Goal: Task Accomplishment & Management: Manage account settings

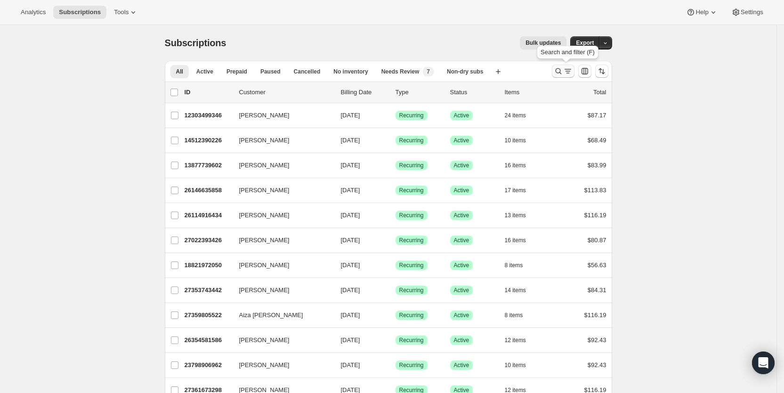
click at [567, 69] on icon "Search and filter results" at bounding box center [567, 70] width 9 height 9
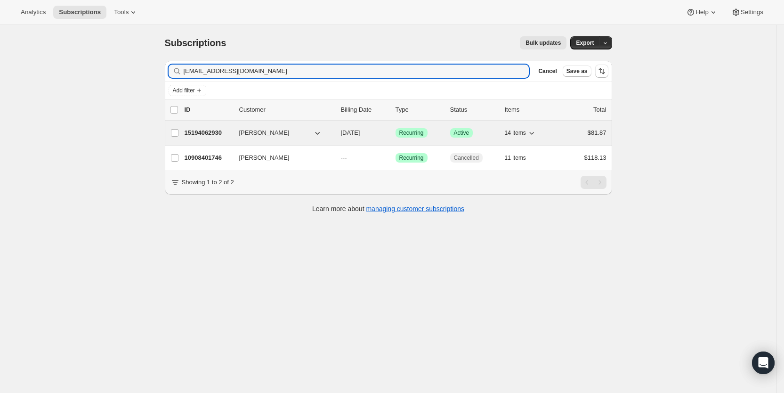
type input "[EMAIL_ADDRESS][DOMAIN_NAME]"
click at [354, 131] on span "[DATE]" at bounding box center [350, 132] width 19 height 7
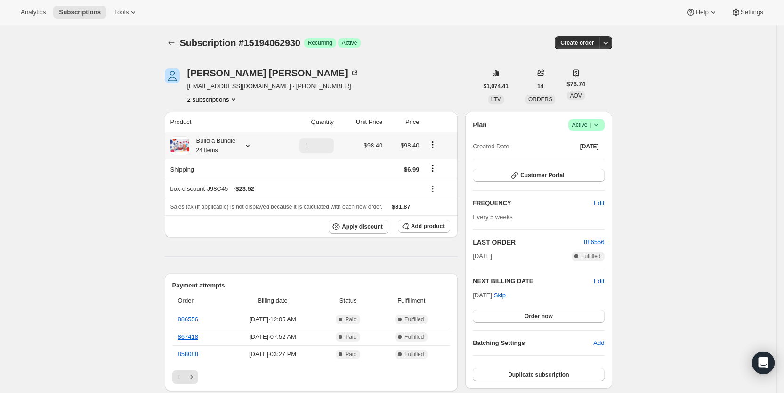
click at [252, 143] on icon at bounding box center [247, 145] width 9 height 9
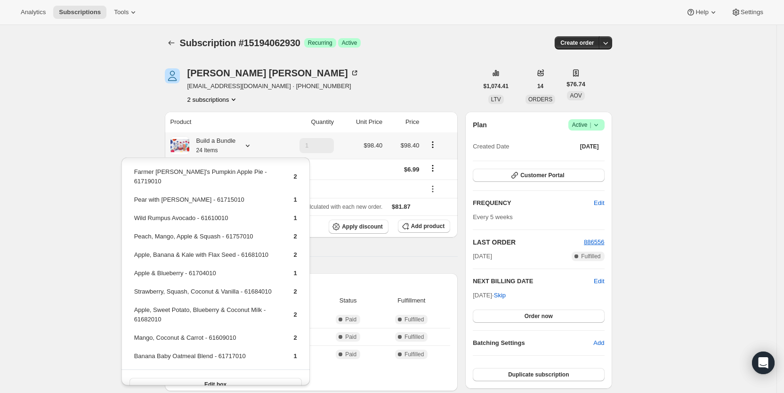
scroll to position [80, 0]
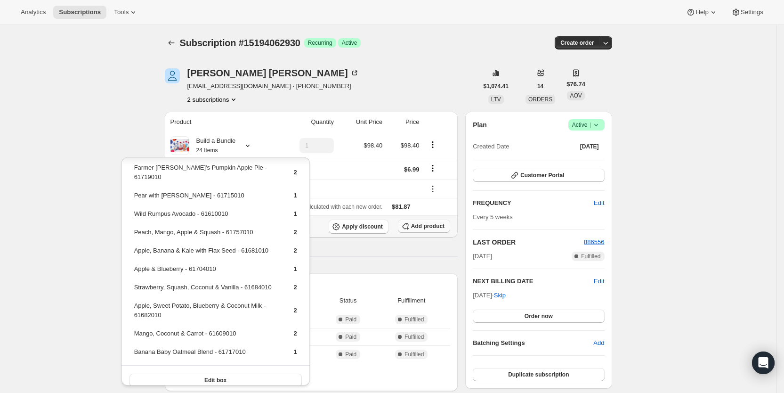
click at [431, 226] on span "Add product" at bounding box center [427, 226] width 33 height 8
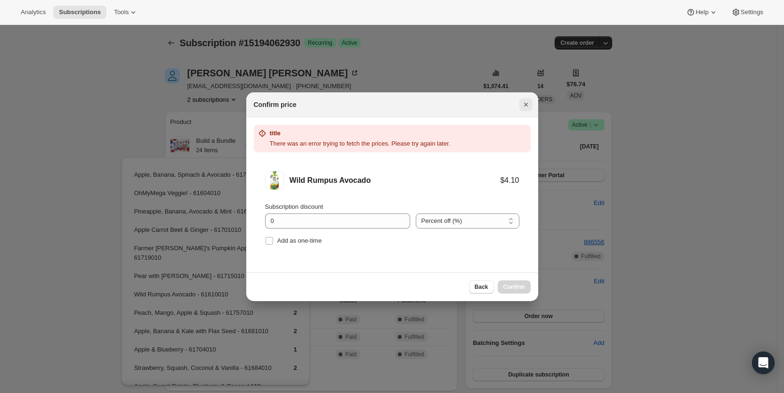
click at [529, 103] on icon "Close" at bounding box center [525, 104] width 9 height 9
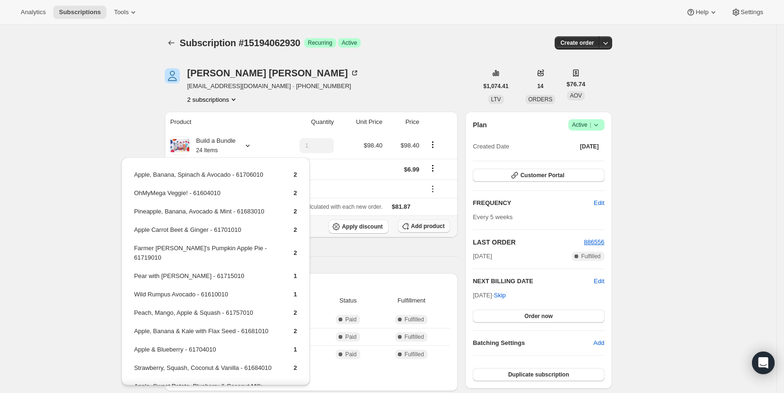
click at [444, 226] on span "Add product" at bounding box center [427, 226] width 33 height 8
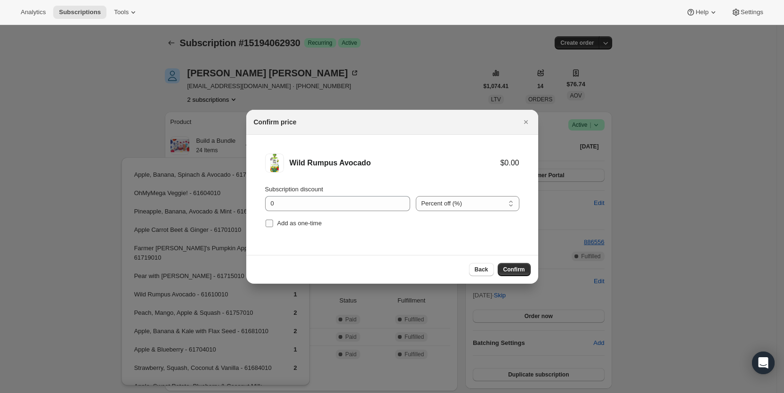
click at [270, 225] on input "Add as one-time" at bounding box center [269, 223] width 8 height 8
checkbox input "true"
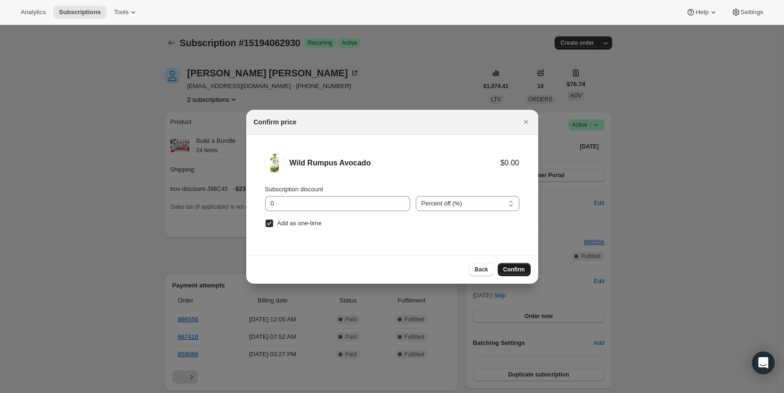
click at [514, 270] on span "Confirm" at bounding box center [514, 269] width 22 height 8
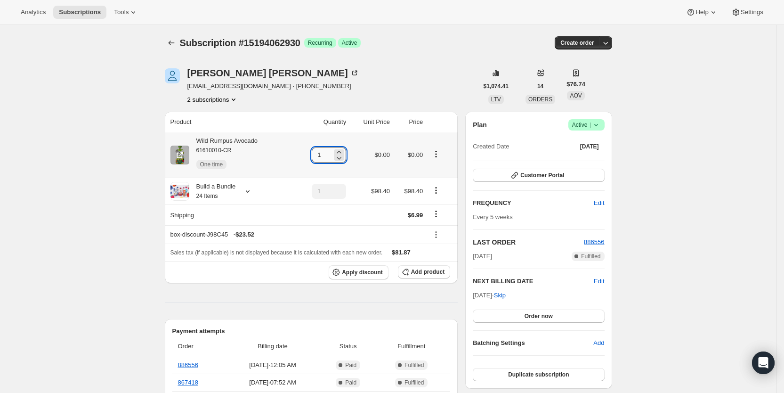
drag, startPoint x: 319, startPoint y: 154, endPoint x: 332, endPoint y: 153, distance: 13.3
click at [331, 153] on input "1" at bounding box center [322, 154] width 20 height 15
type input "3"
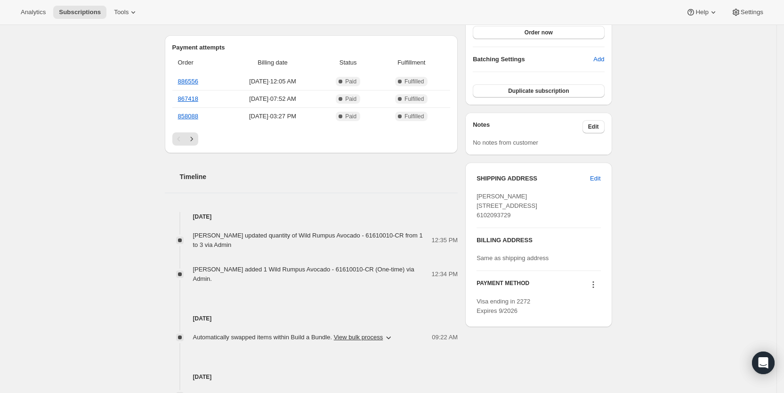
scroll to position [288, 0]
